Goal: Information Seeking & Learning: Learn about a topic

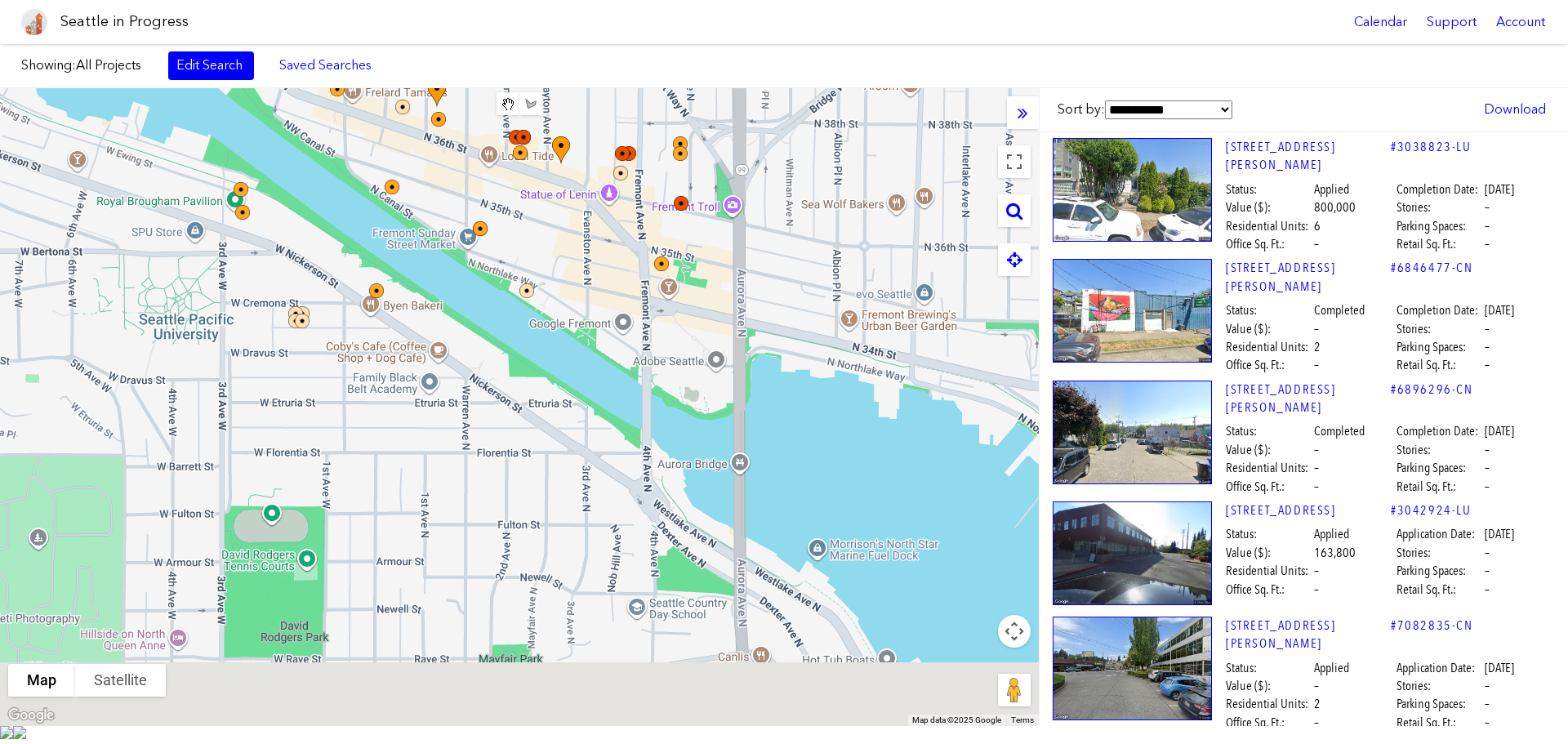
drag, startPoint x: 889, startPoint y: 528, endPoint x: 464, endPoint y: 89, distance: 611.0
click at [406, 17] on body "Seattle in Progress Calendar Support Account About [GEOGRAPHIC_DATA] in Progres…" at bounding box center [784, 372] width 1568 height 744
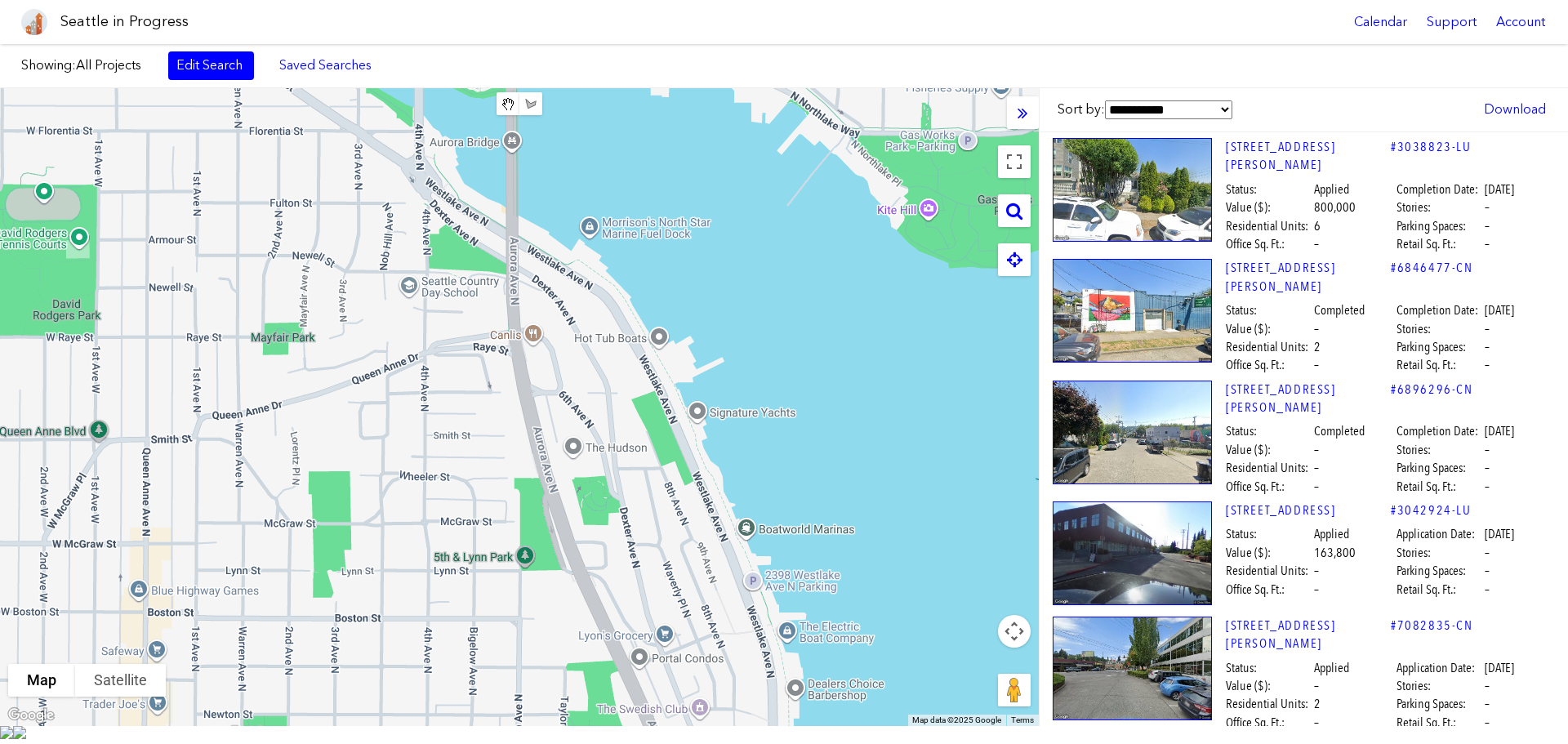
drag, startPoint x: 700, startPoint y: 359, endPoint x: 416, endPoint y: 160, distance: 346.8
click at [386, 139] on div at bounding box center [519, 407] width 1039 height 637
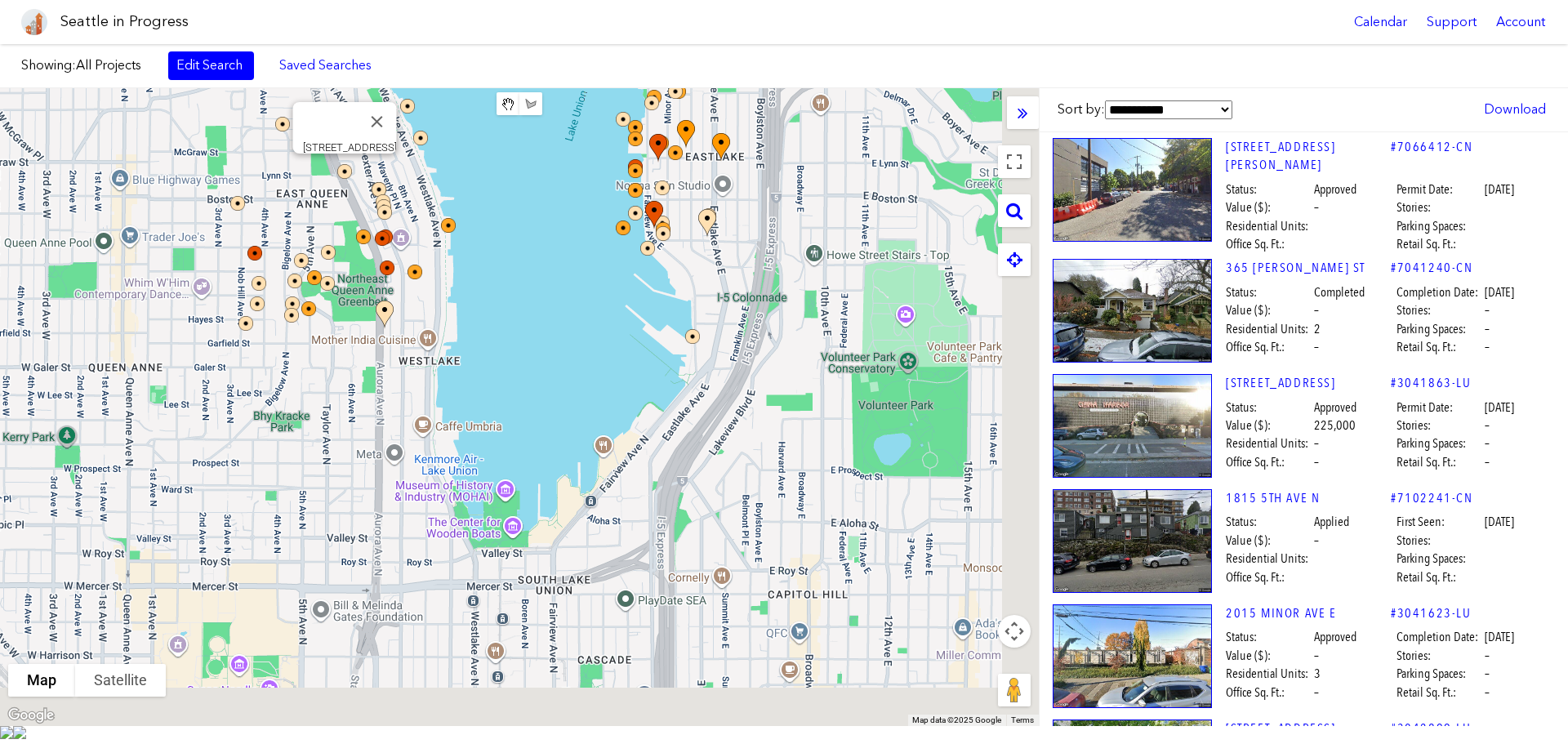
drag, startPoint x: 465, startPoint y: 296, endPoint x: 708, endPoint y: 553, distance: 353.7
click at [362, 167] on div "[STREET_ADDRESS]" at bounding box center [519, 407] width 1039 height 637
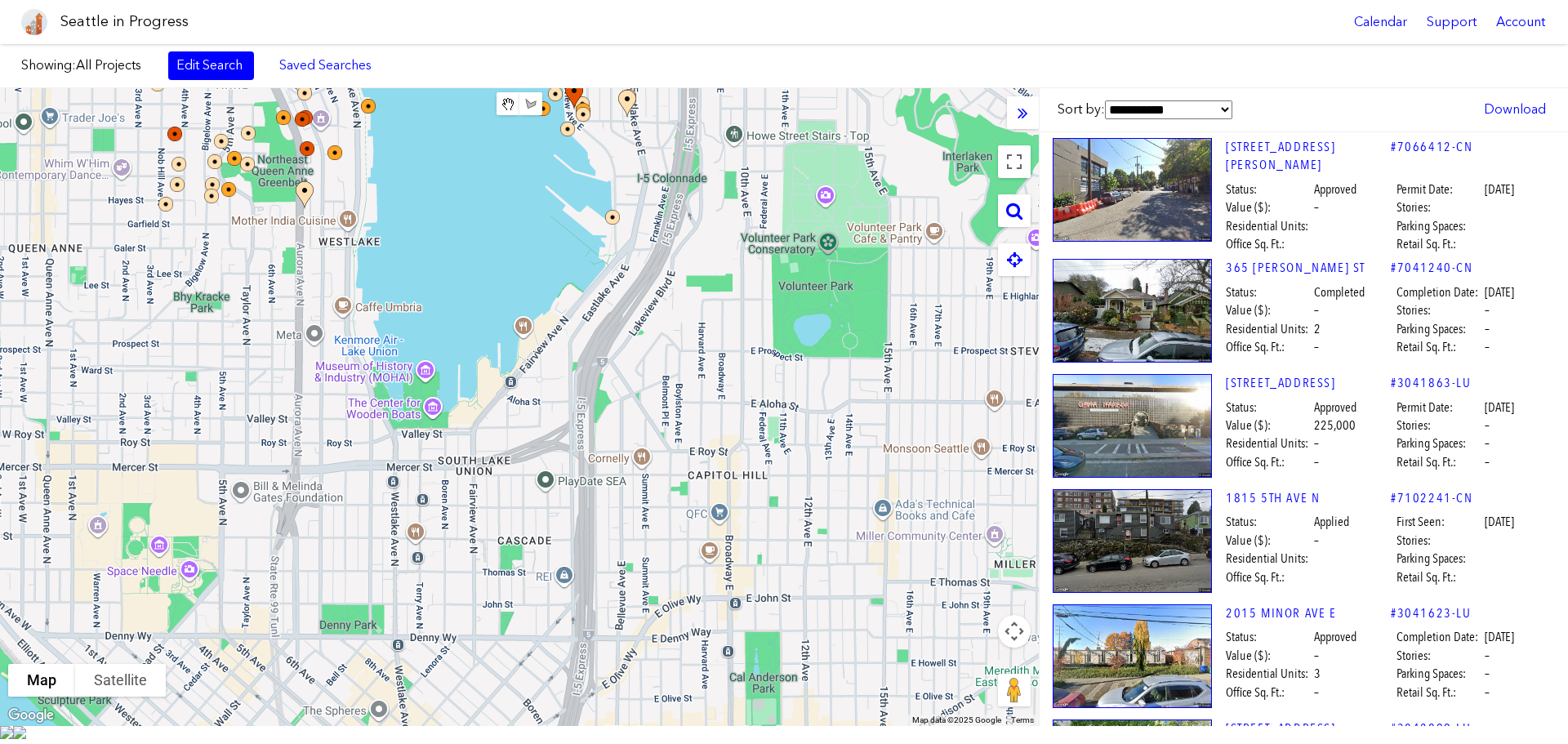
drag, startPoint x: 708, startPoint y: 553, endPoint x: 632, endPoint y: 439, distance: 137.0
click at [632, 439] on div at bounding box center [519, 407] width 1039 height 637
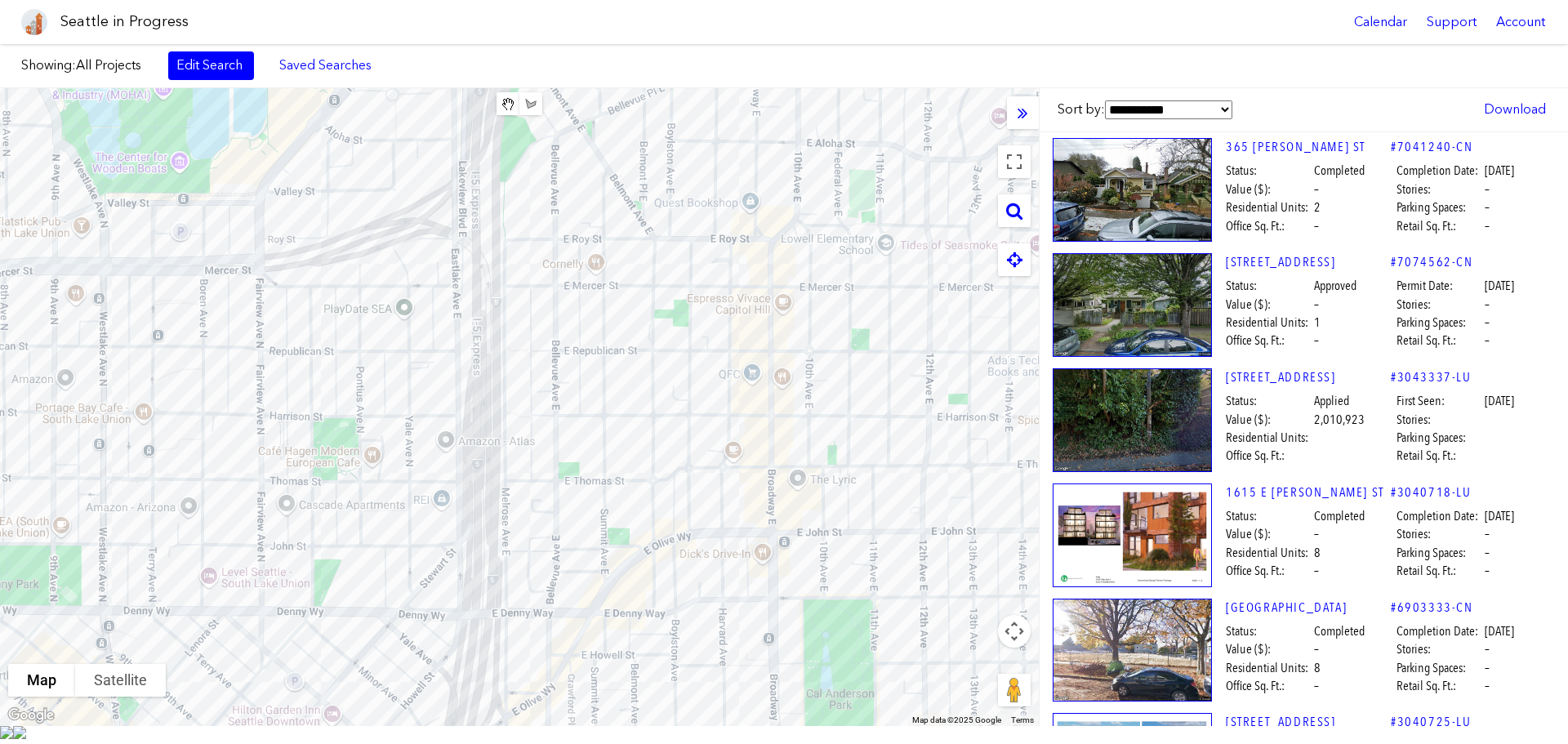
drag, startPoint x: 830, startPoint y: 553, endPoint x: 697, endPoint y: 589, distance: 137.8
click at [844, 495] on div at bounding box center [519, 407] width 1039 height 637
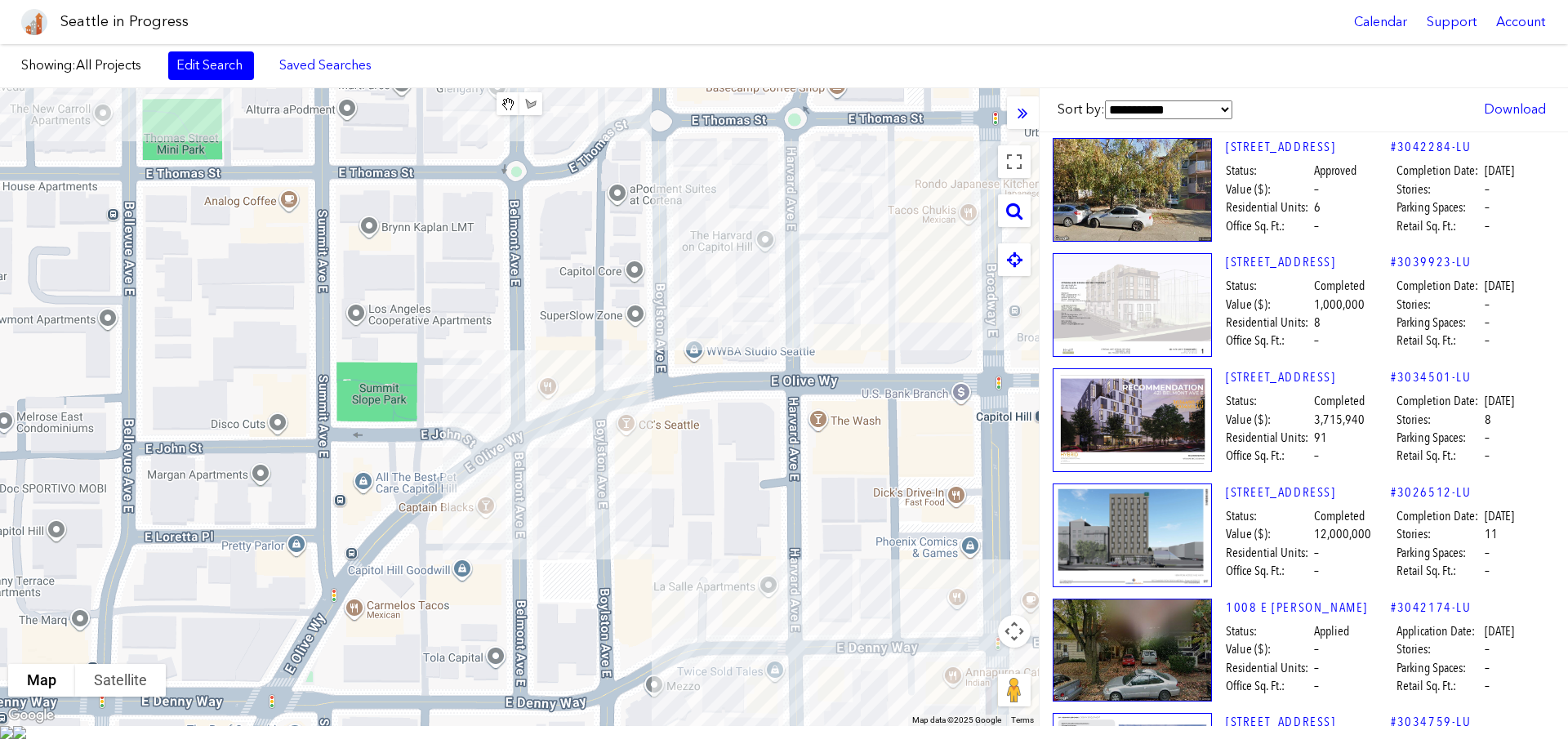
click at [842, 552] on div at bounding box center [519, 407] width 1039 height 637
click at [565, 465] on div at bounding box center [519, 407] width 1039 height 637
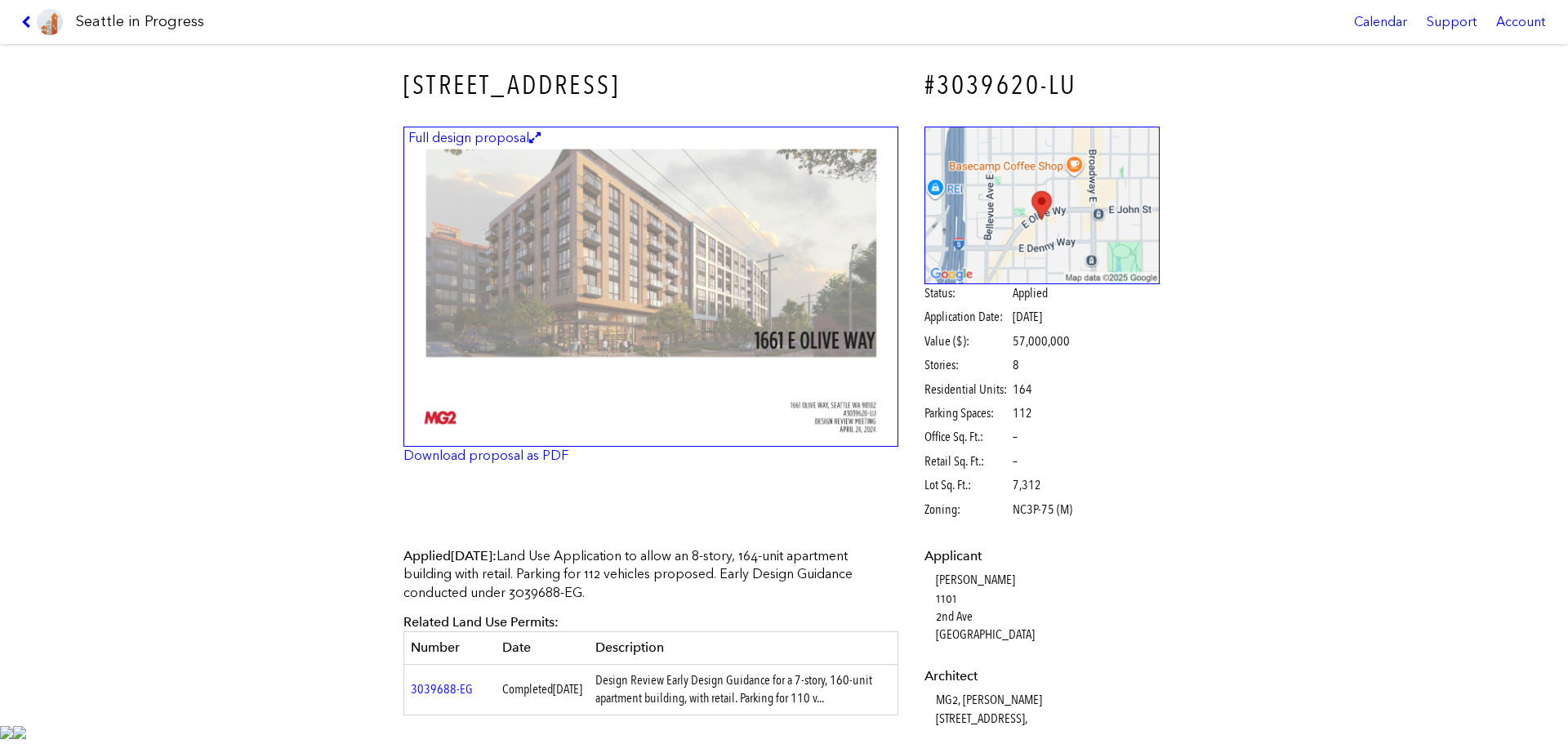
click at [657, 242] on img at bounding box center [650, 287] width 495 height 321
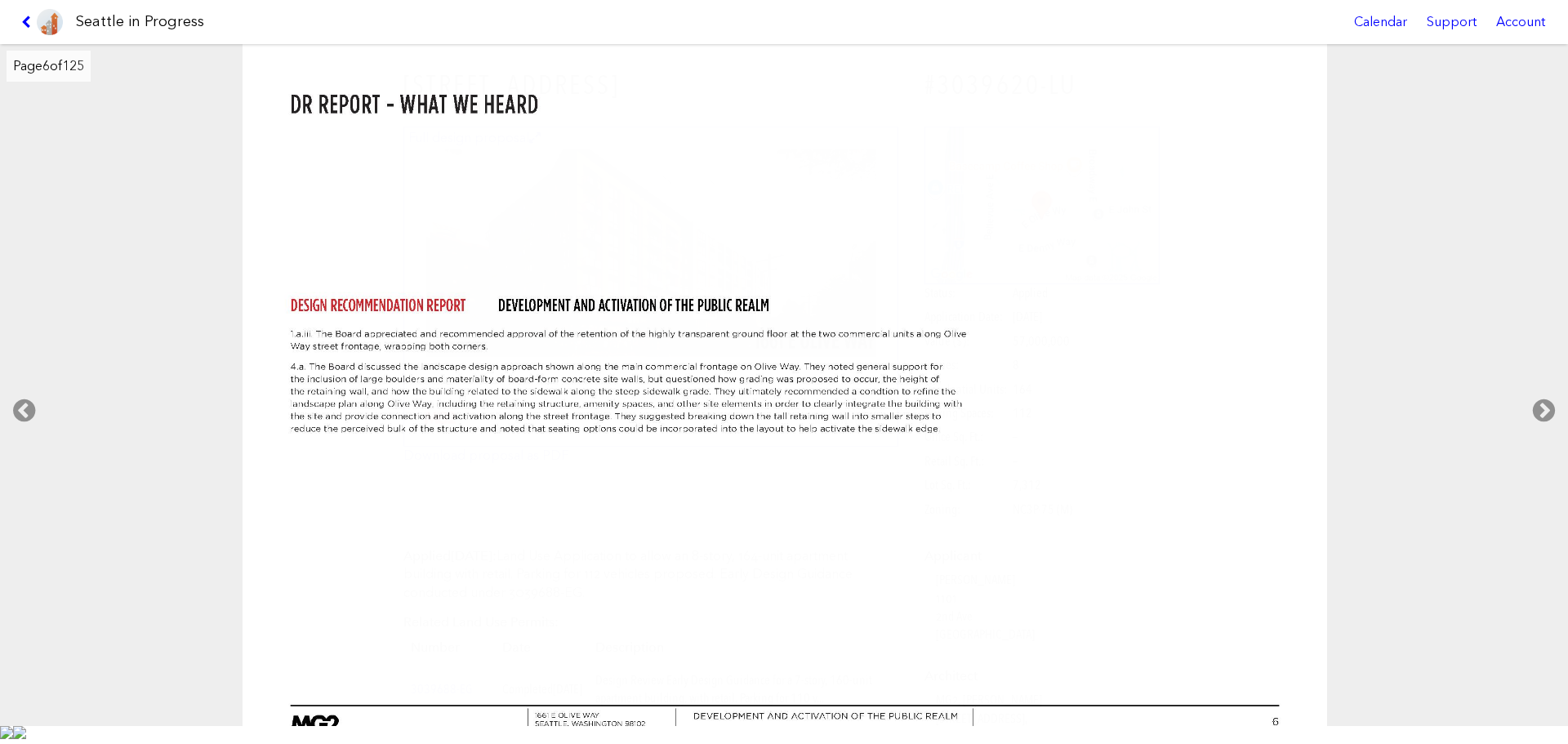
click at [8, 18] on div "Seattle in Progress Calendar Support Account" at bounding box center [784, 22] width 1568 height 44
click at [25, 21] on icon at bounding box center [29, 22] width 16 height 13
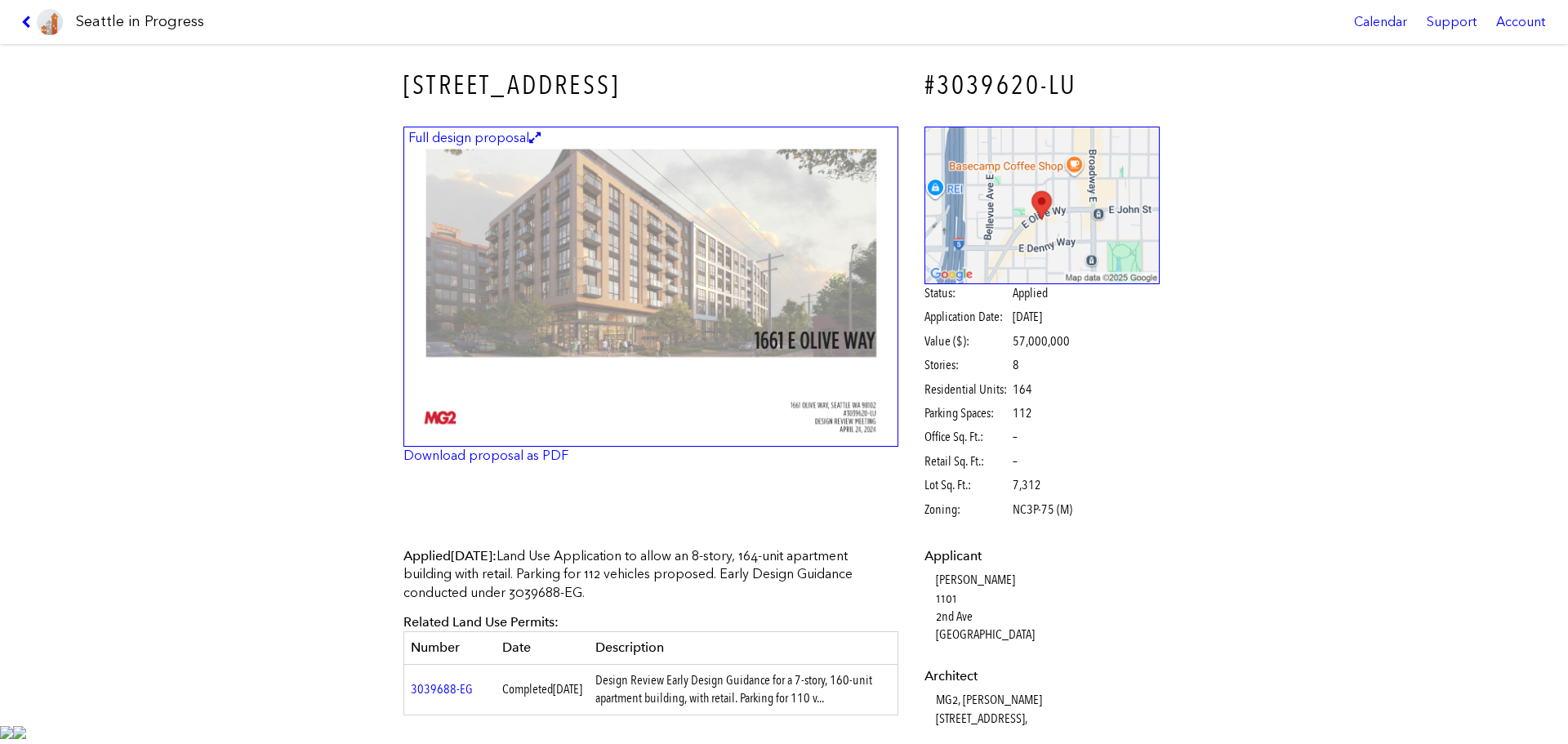
click at [602, 246] on img at bounding box center [650, 287] width 495 height 321
